Goal: Task Accomplishment & Management: Manage account settings

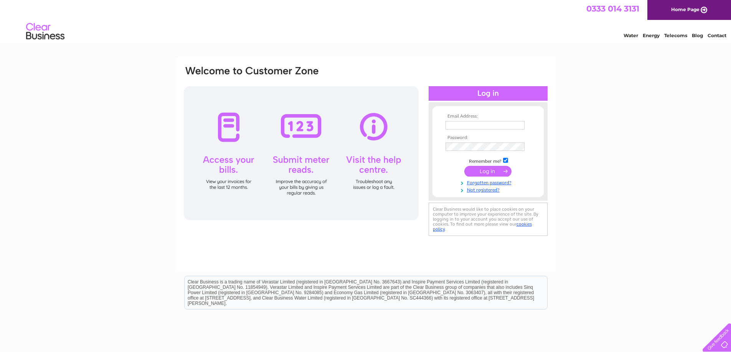
type input "b_wilkinson@yahoo.com"
click at [484, 171] on input "submit" at bounding box center [487, 171] width 47 height 11
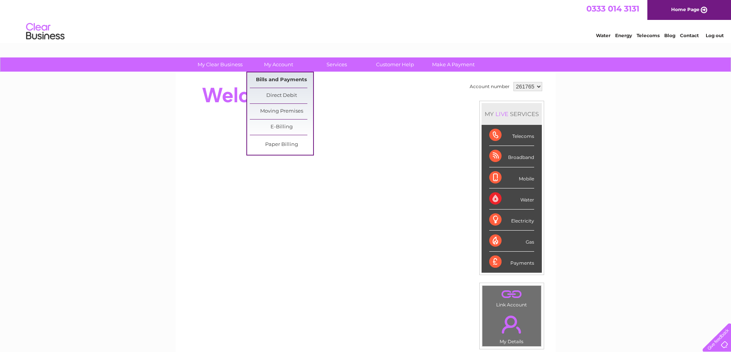
click at [282, 79] on link "Bills and Payments" at bounding box center [281, 79] width 63 height 15
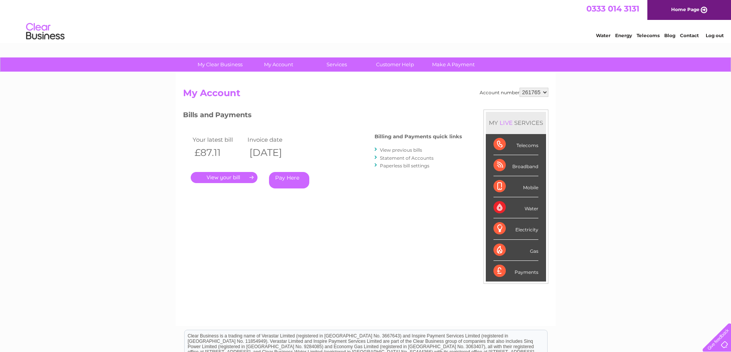
click at [234, 176] on link "." at bounding box center [224, 177] width 67 height 11
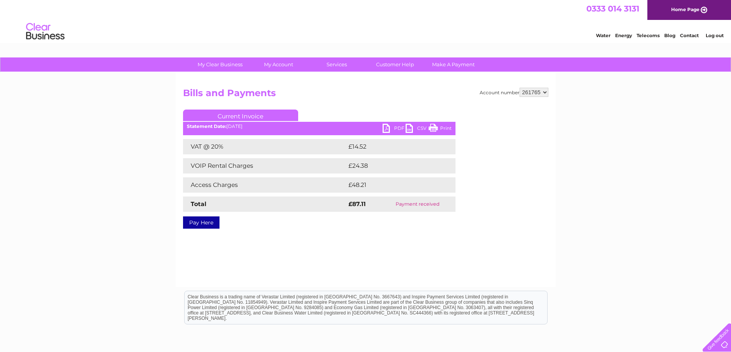
click at [389, 129] on link "PDF" at bounding box center [393, 129] width 23 height 11
